Goal: Task Accomplishment & Management: Use online tool/utility

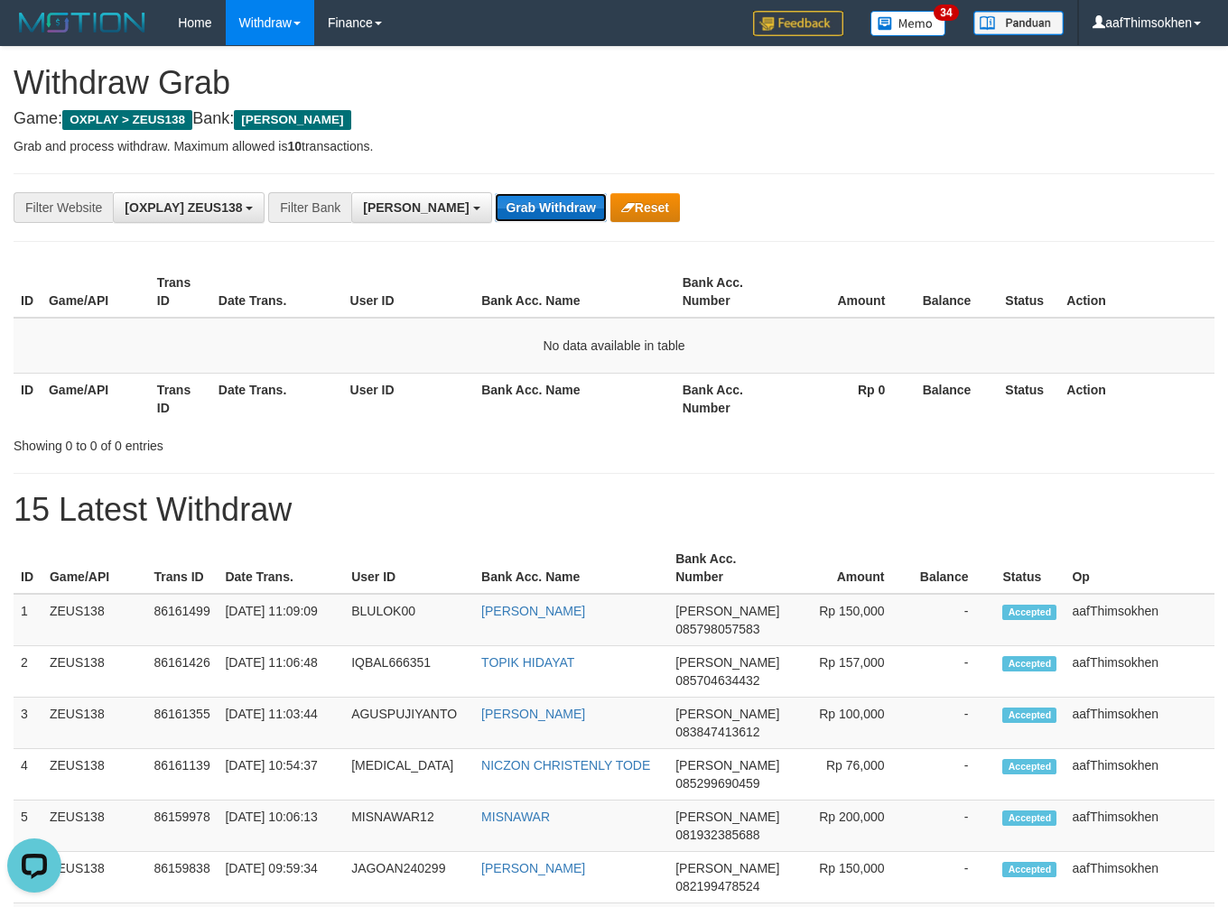
click at [495, 217] on button "Grab Withdraw" at bounding box center [550, 207] width 111 height 29
click at [495, 193] on button "Grab Withdraw" at bounding box center [550, 207] width 111 height 29
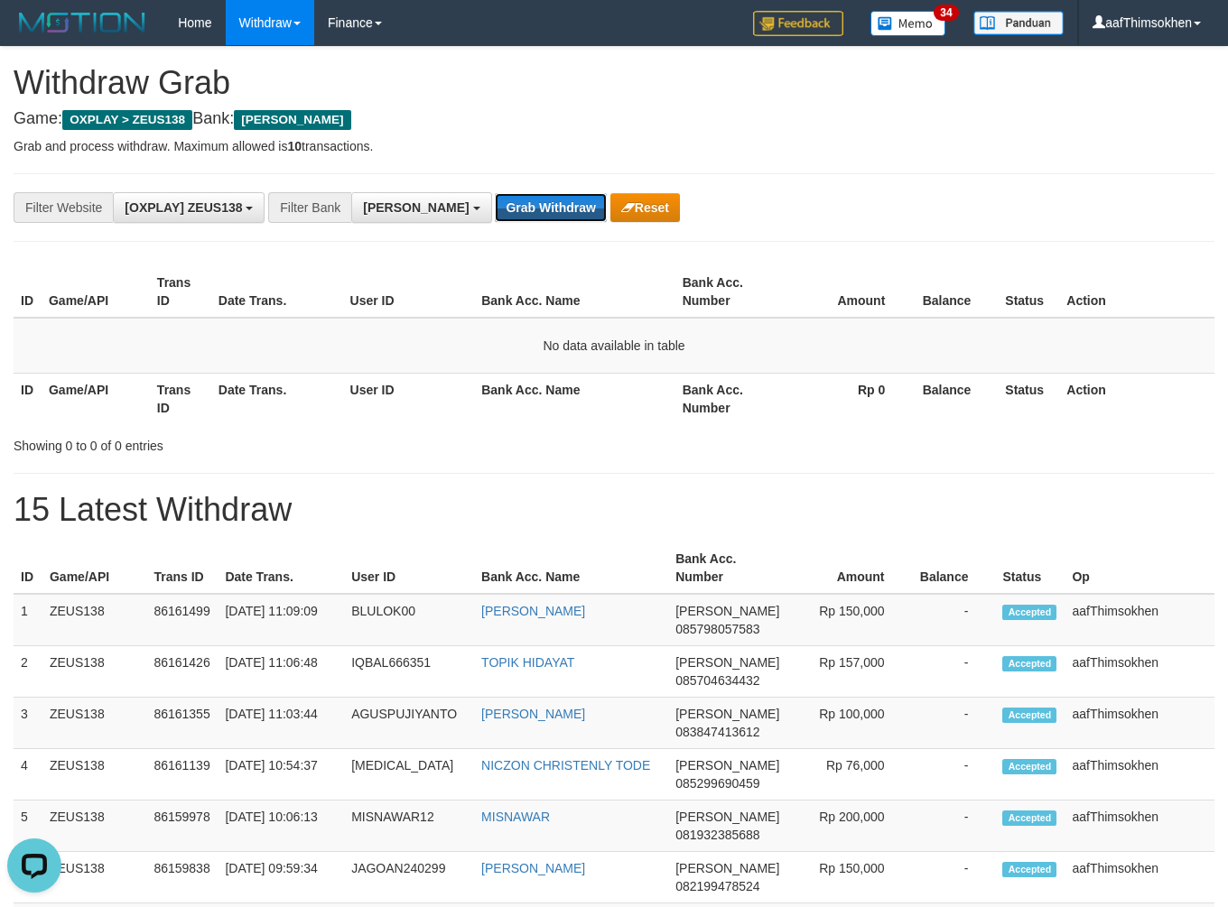
click at [495, 193] on button "Grab Withdraw" at bounding box center [550, 207] width 111 height 29
click at [495, 202] on button "Grab Withdraw" at bounding box center [550, 207] width 111 height 29
click at [527, 208] on button "Grab Withdraw" at bounding box center [550, 207] width 111 height 29
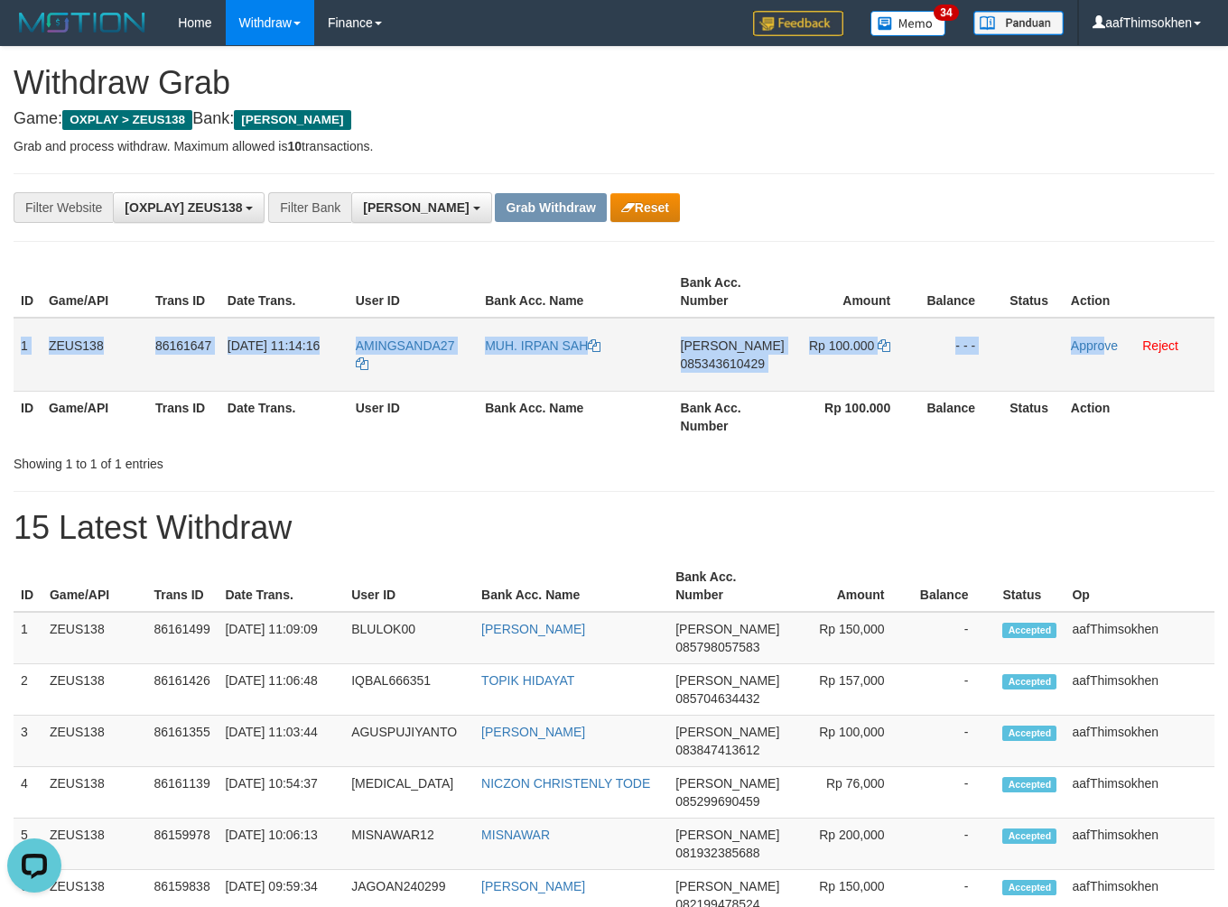
drag, startPoint x: 23, startPoint y: 341, endPoint x: 1104, endPoint y: 368, distance: 1080.8
click at [1104, 368] on tr "1 ZEUS138 86161647 21/08/2025 11:14:16 AMINGSANDA27 MUH. IRPAN SAH DANA 0853436…" at bounding box center [614, 355] width 1201 height 74
copy tr "1 ZEUS138 86161647 21/08/2025 11:14:16 AMINGSANDA27 MUH. IRPAN SAH DANA 0853436…"
click at [737, 359] on span "085343610429" at bounding box center [723, 364] width 84 height 14
copy tr "1 ZEUS138 86161647 21/08/2025 11:14:16 AMINGSANDA27 MUH. IRPAN SAH DANA 0853436…"
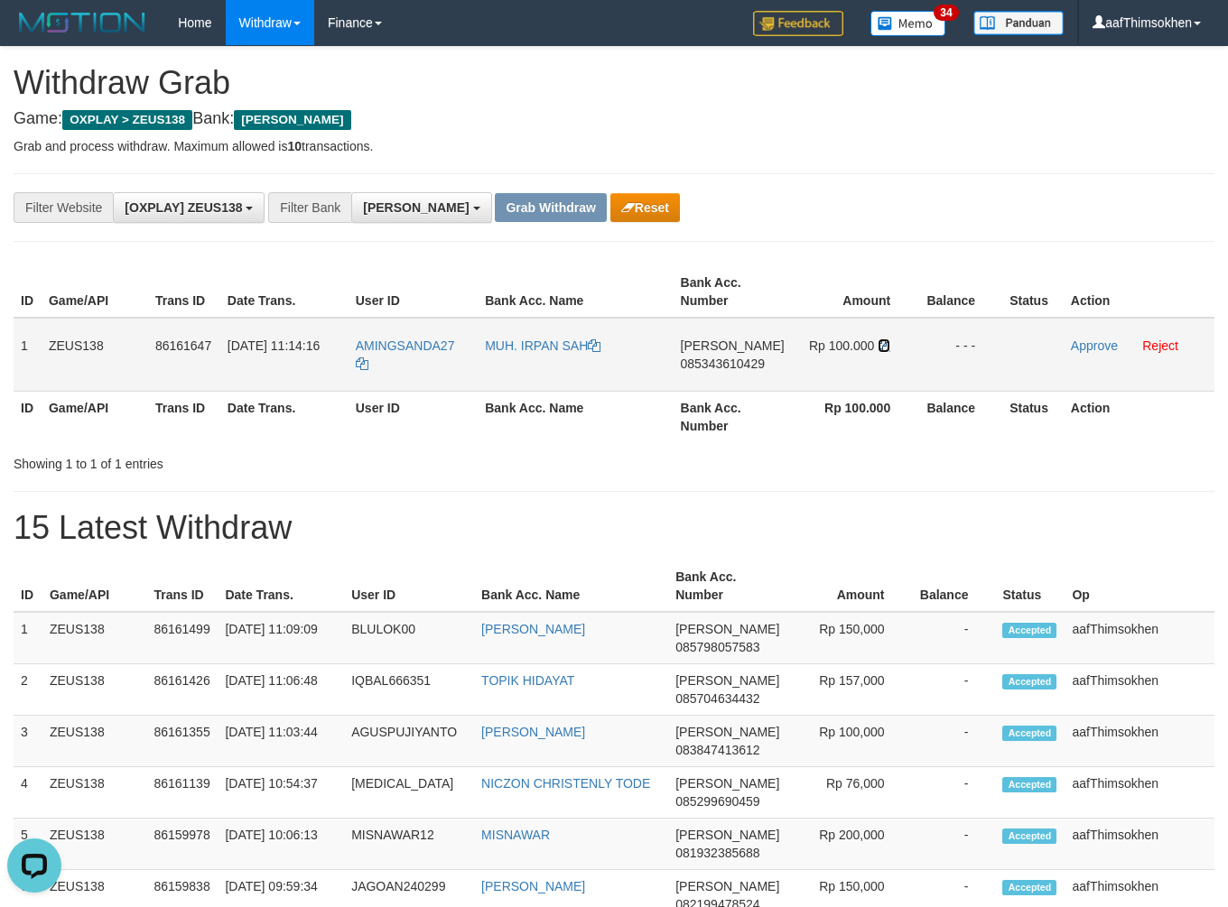
click at [885, 339] on icon at bounding box center [883, 345] width 13 height 13
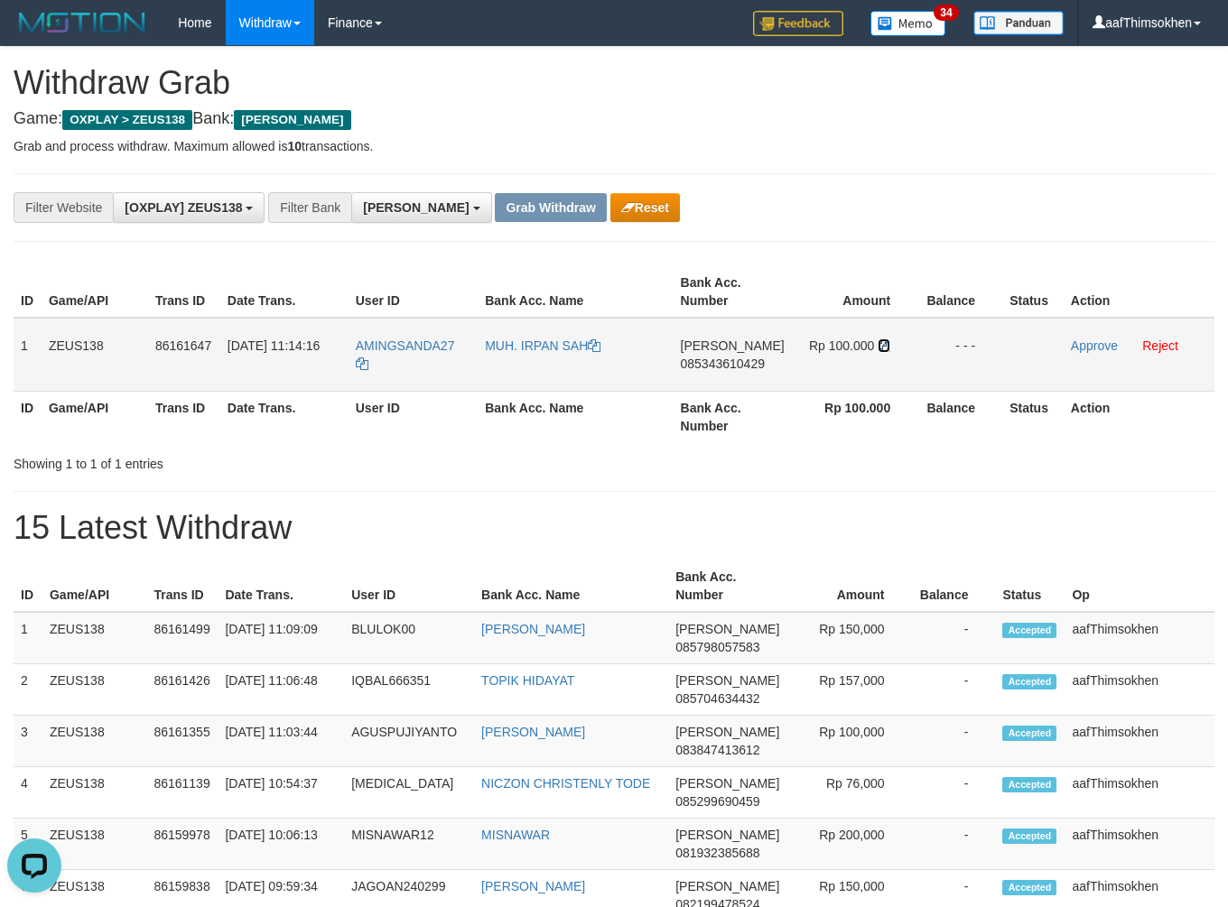
click at [885, 339] on icon at bounding box center [883, 345] width 13 height 13
click at [756, 361] on span "085343610429" at bounding box center [723, 364] width 84 height 14
click at [881, 347] on icon at bounding box center [883, 345] width 13 height 13
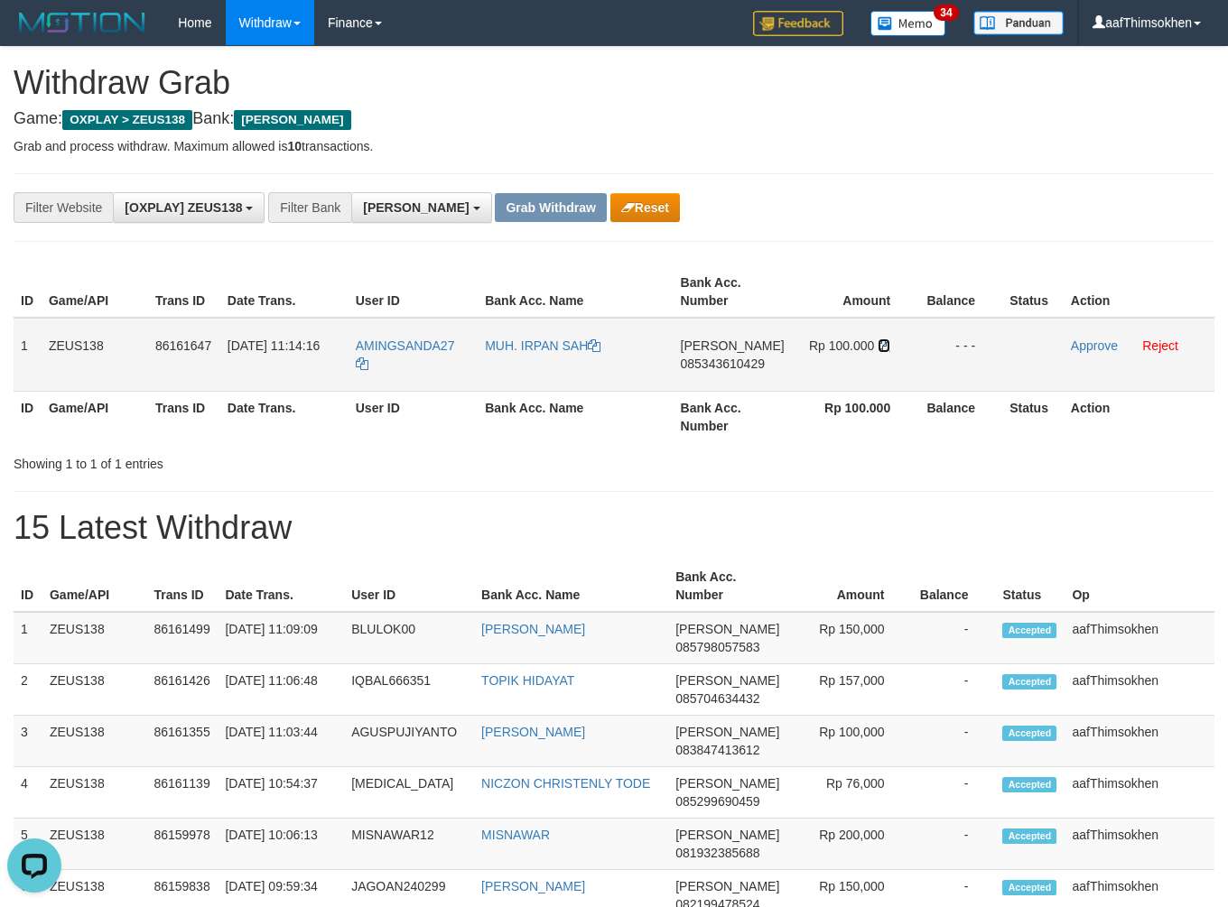
click at [881, 347] on icon at bounding box center [883, 345] width 13 height 13
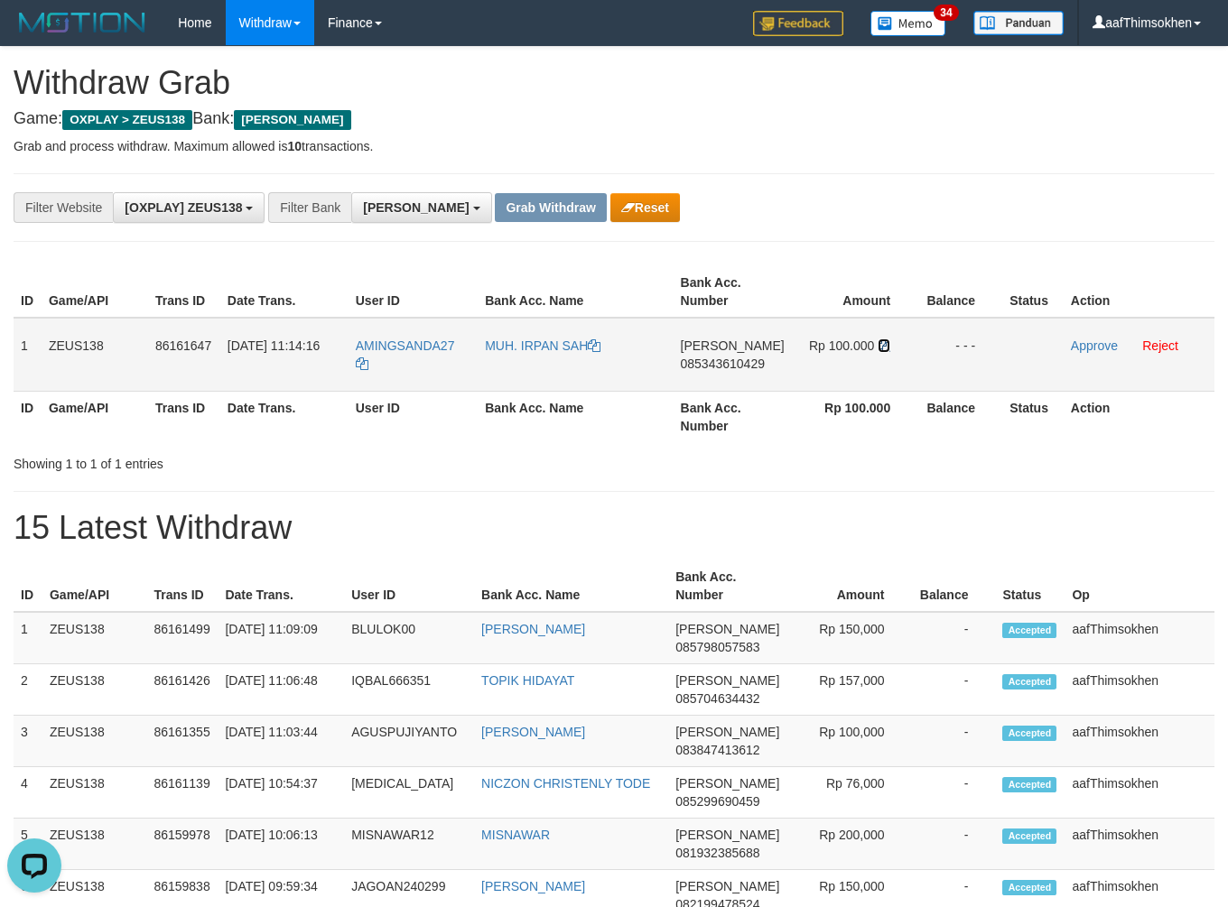
click at [881, 347] on icon at bounding box center [883, 345] width 13 height 13
click at [1080, 349] on link "Approve" at bounding box center [1094, 345] width 47 height 14
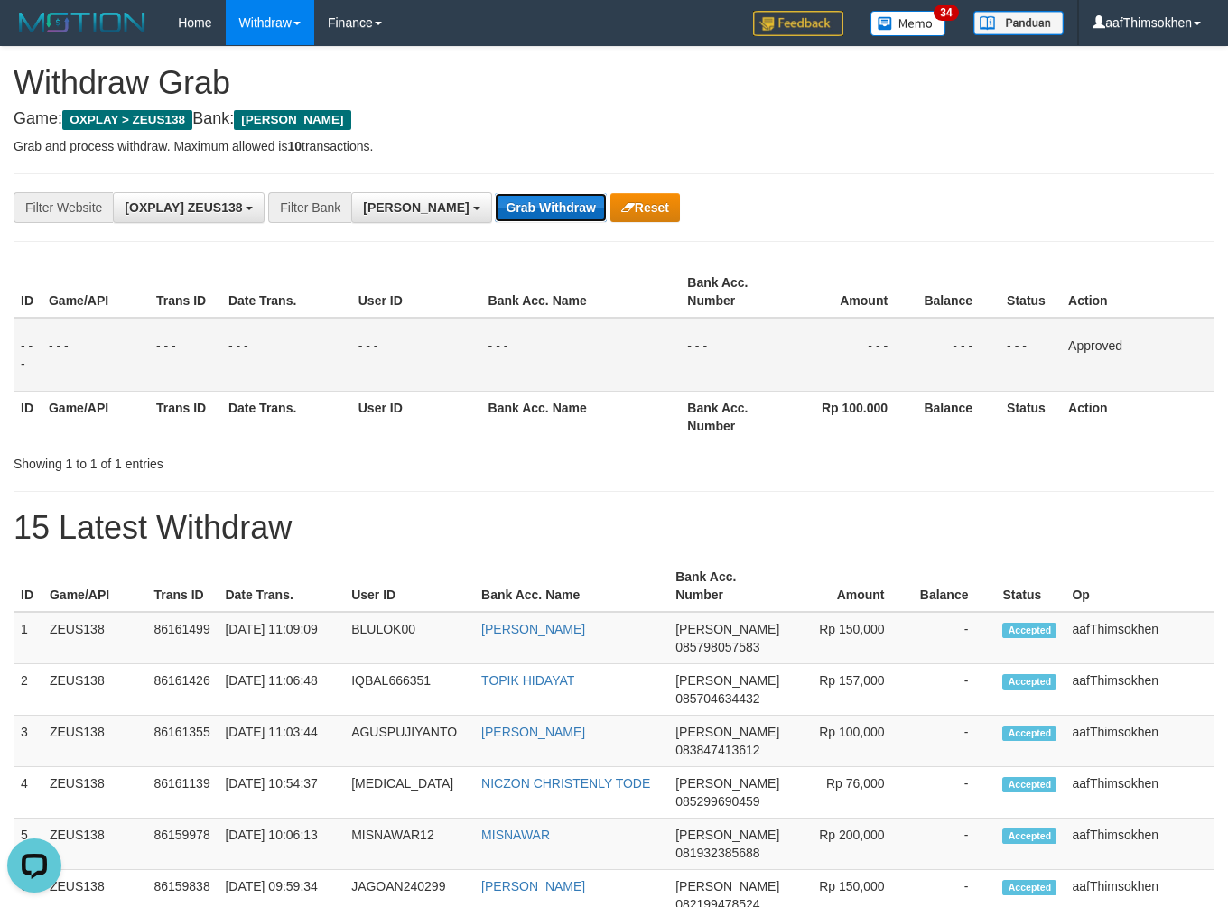
click at [510, 213] on button "Grab Withdraw" at bounding box center [550, 207] width 111 height 29
click at [495, 193] on button "Grab Withdraw" at bounding box center [550, 207] width 111 height 29
